Goal: Transaction & Acquisition: Purchase product/service

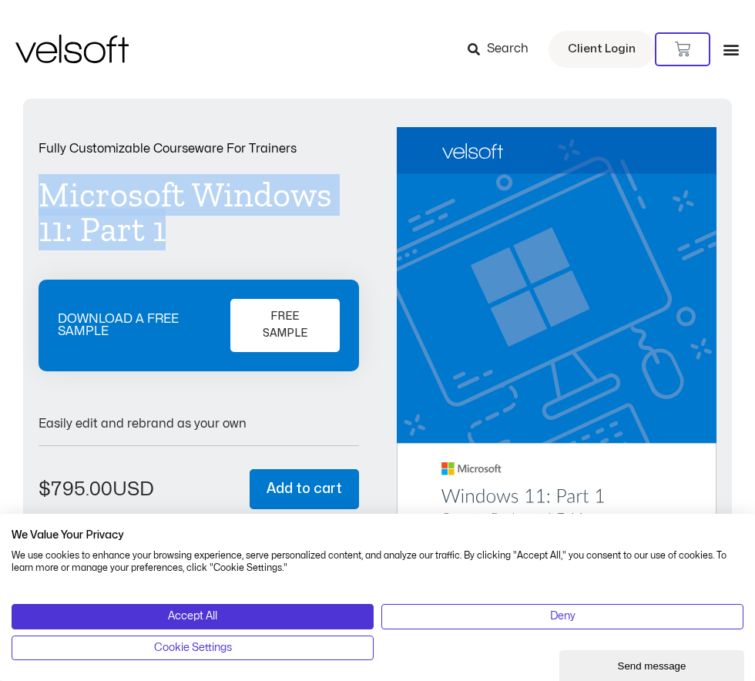
drag, startPoint x: 203, startPoint y: 250, endPoint x: 41, endPoint y: 152, distance: 189.0
click at [35, 175] on div "Fully Customizable Courseware For Trainers Microsoft Windows 11: Part 1 DOWNLOA…" at bounding box center [377, 367] width 708 height 536
drag, startPoint x: 41, startPoint y: 152, endPoint x: 167, endPoint y: 219, distance: 142.9
click at [167, 219] on h1 "Microsoft Windows 11: Part 1" at bounding box center [198, 212] width 320 height 69
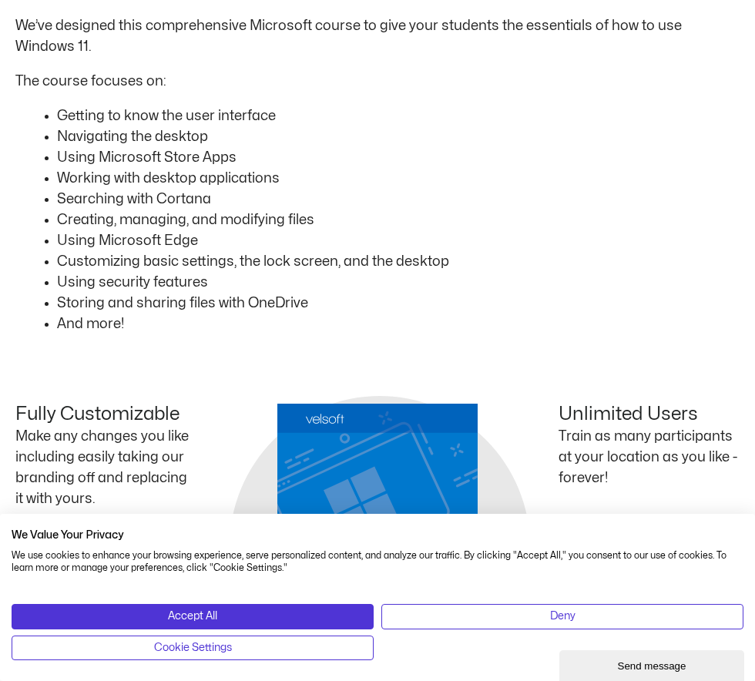
scroll to position [770, 0]
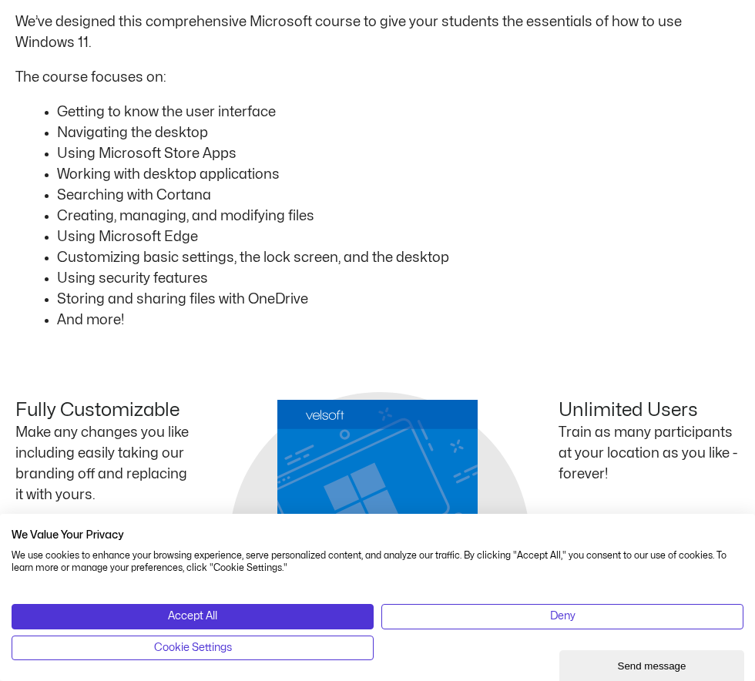
click at [455, 343] on div "Fully Customizable Make any changes you like including easily taking our brandi…" at bounding box center [377, 516] width 724 height 357
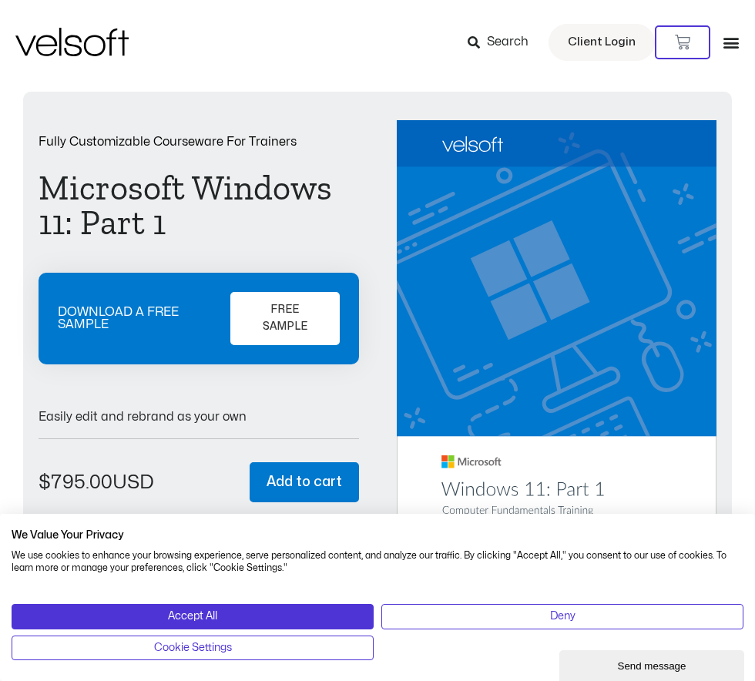
scroll to position [0, 0]
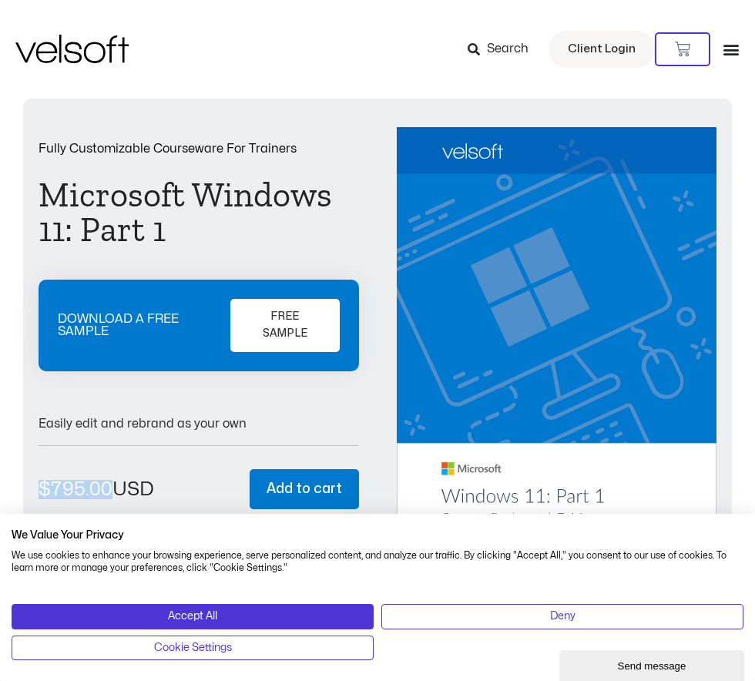
drag, startPoint x: 111, startPoint y: 494, endPoint x: 28, endPoint y: 481, distance: 84.1
click at [28, 481] on div "Fully Customizable Courseware For Trainers Microsoft Windows 11: Part 1 DOWNLOA…" at bounding box center [377, 367] width 708 height 536
click at [235, 507] on div "$ 795.00 Microsoft Windows 11: Part 1 quantity * Add to cart" at bounding box center [198, 489] width 320 height 87
click at [285, 205] on h1 "Microsoft Windows 11: Part 1" at bounding box center [198, 212] width 320 height 69
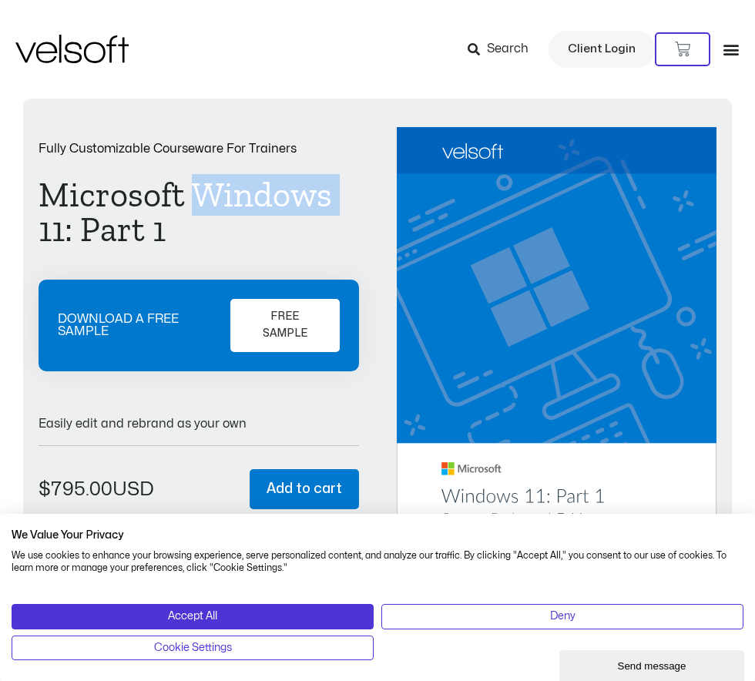
click at [285, 205] on h1 "Microsoft Windows 11: Part 1" at bounding box center [198, 212] width 320 height 69
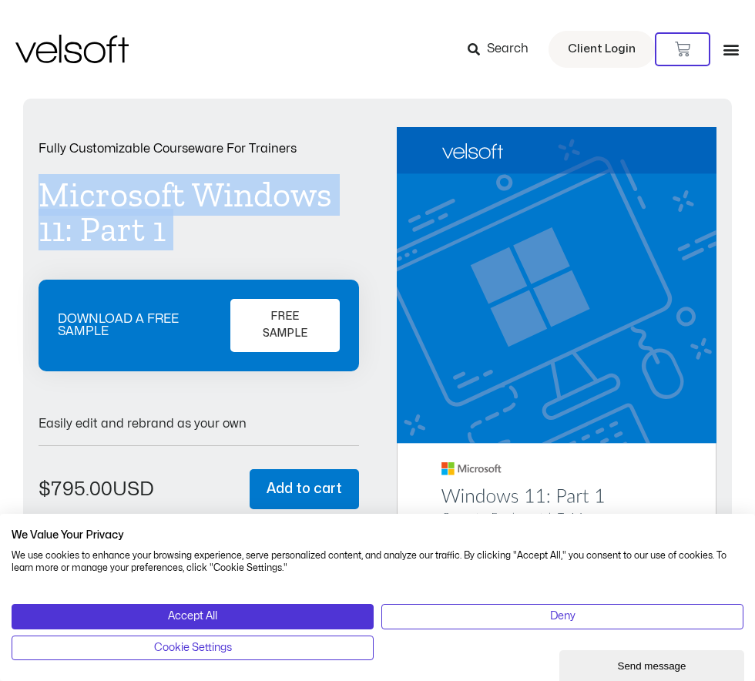
click at [286, 204] on h1 "Microsoft Windows 11: Part 1" at bounding box center [198, 212] width 320 height 69
drag, startPoint x: 286, startPoint y: 204, endPoint x: 293, endPoint y: 236, distance: 33.2
click at [293, 236] on h1 "Microsoft Windows 11: Part 1" at bounding box center [198, 212] width 320 height 69
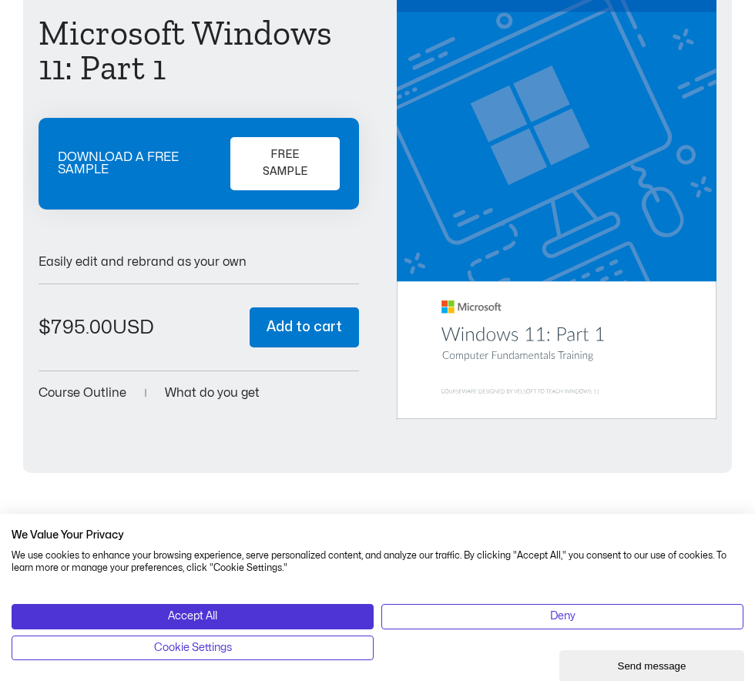
scroll to position [308, 0]
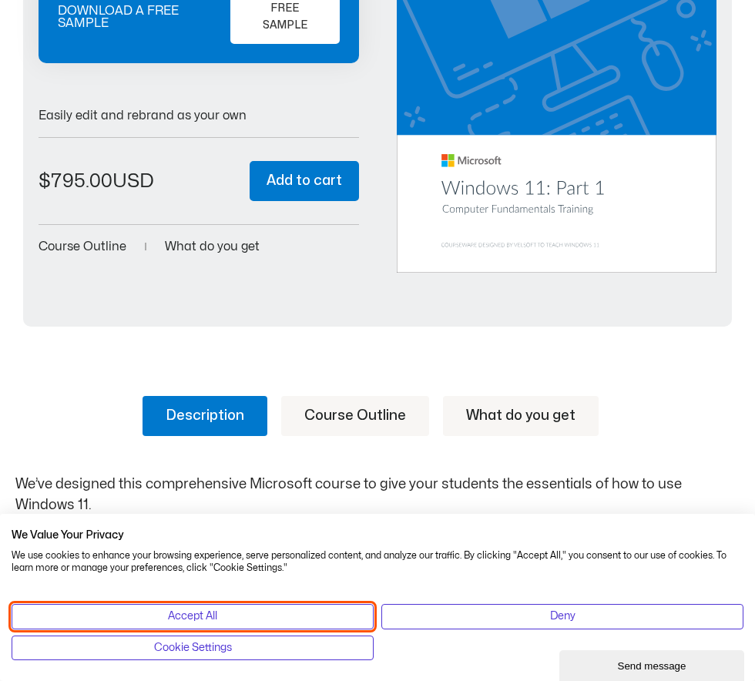
click at [373, 604] on button "Accept All" at bounding box center [193, 616] width 362 height 25
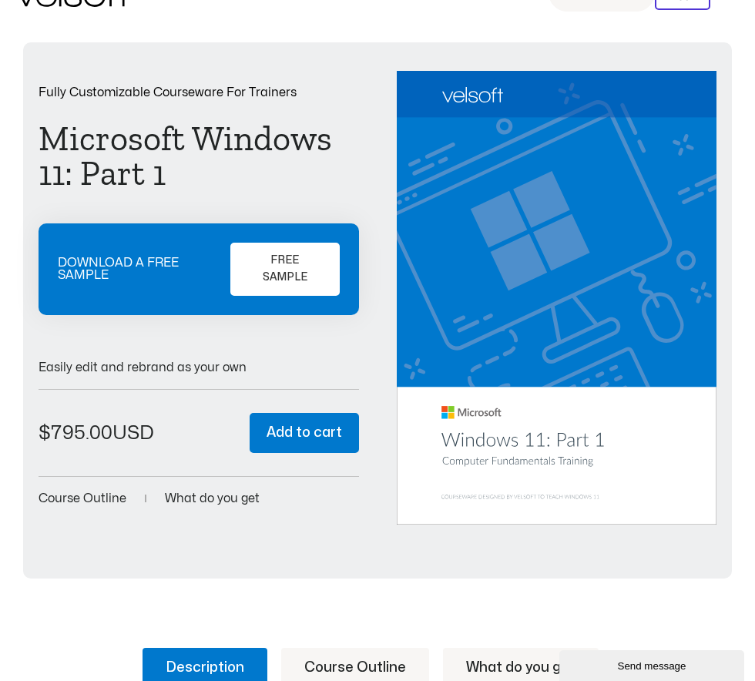
scroll to position [0, 0]
